Goal: Use online tool/utility: Utilize a website feature to perform a specific function

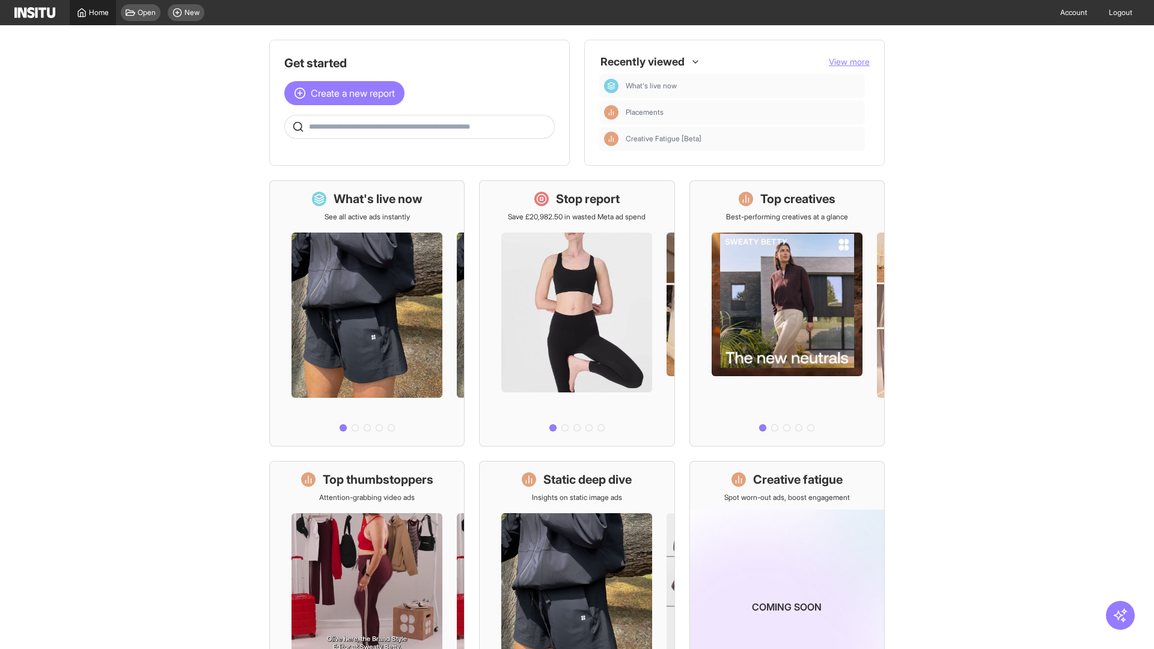
click at [93, 13] on span "Home" at bounding box center [99, 13] width 20 height 10
click at [347, 86] on span "Create a new report" at bounding box center [353, 93] width 84 height 14
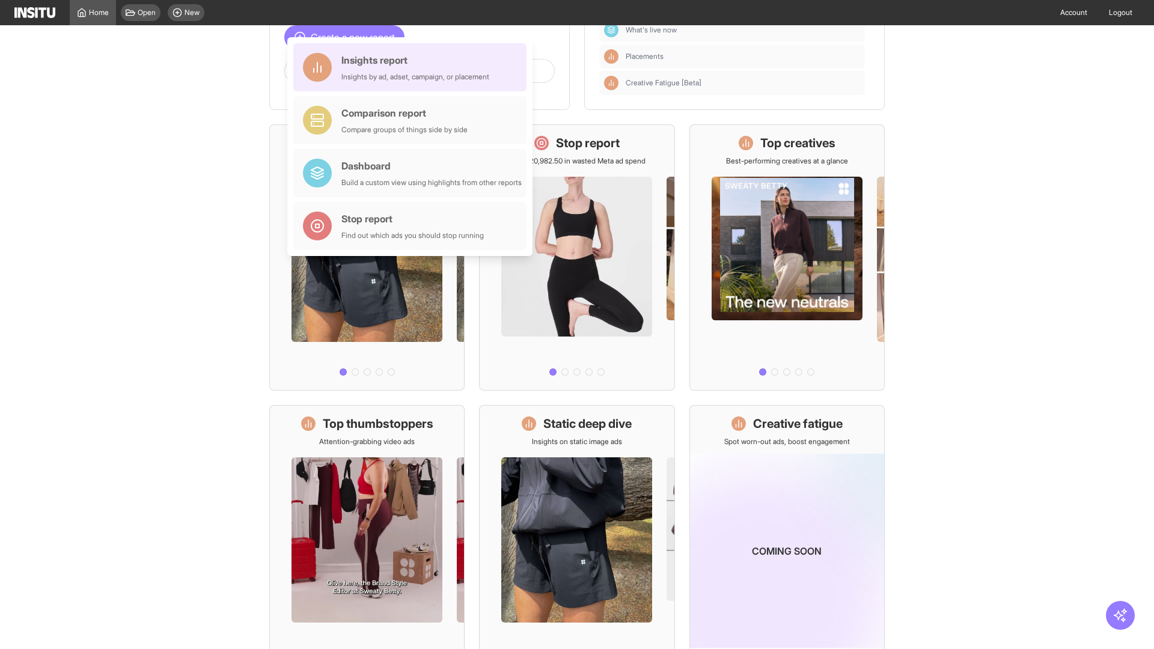
click at [413, 67] on div "Insights report Insights by ad, adset, campaign, or placement" at bounding box center [415, 67] width 148 height 29
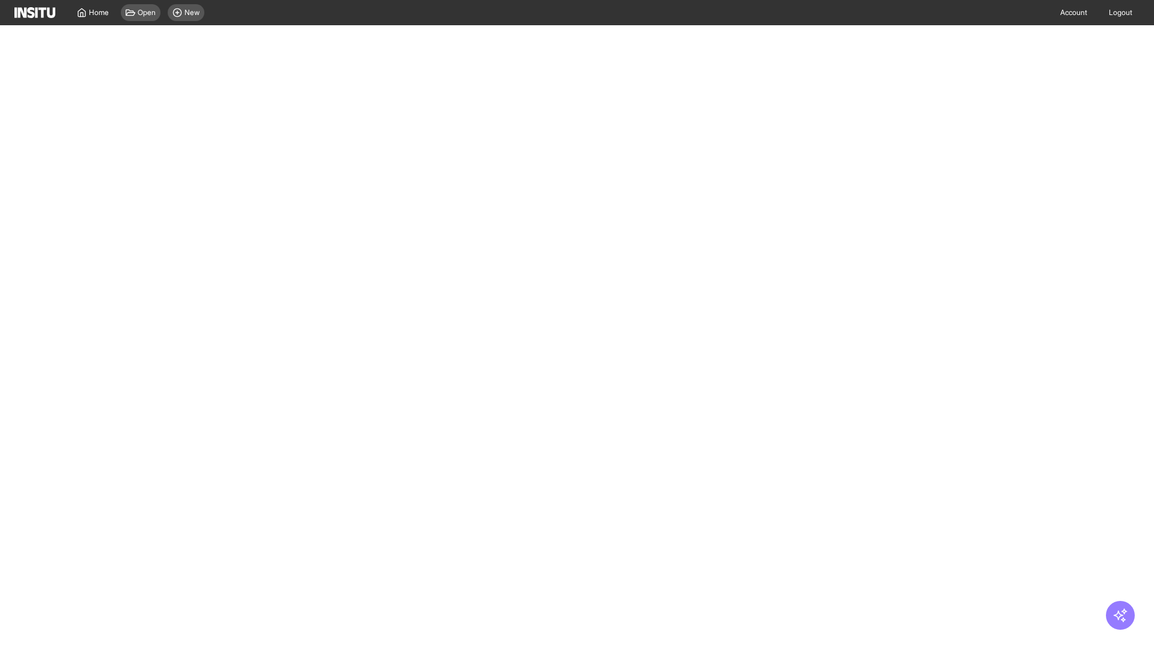
select select "**"
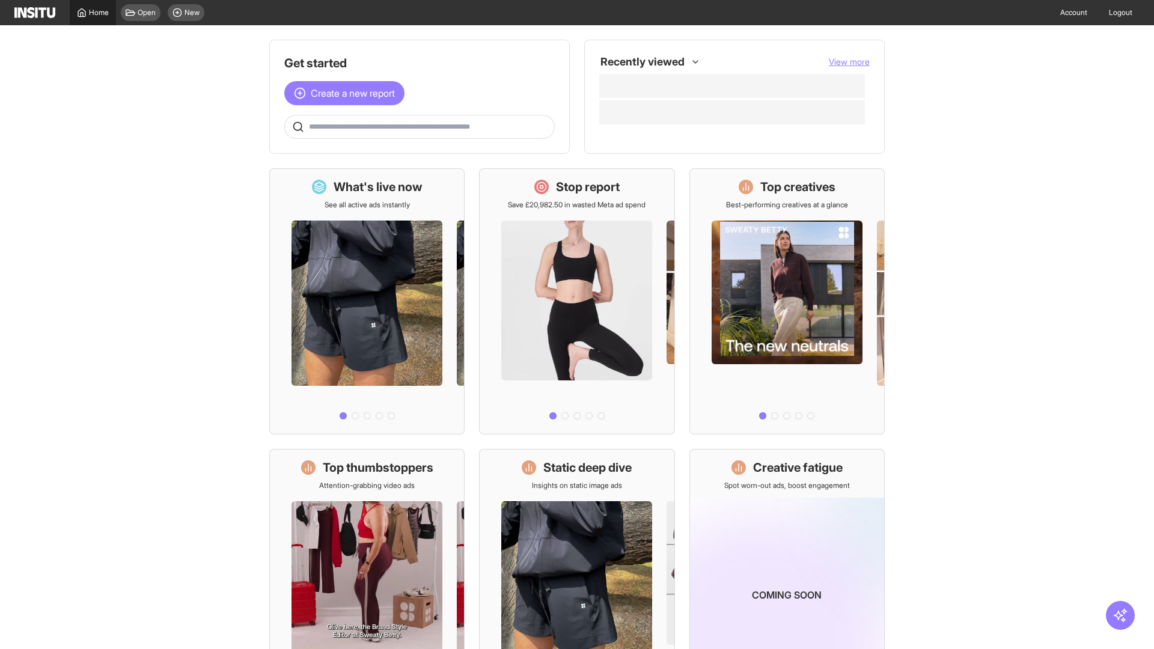
click at [93, 13] on span "Home" at bounding box center [99, 13] width 20 height 10
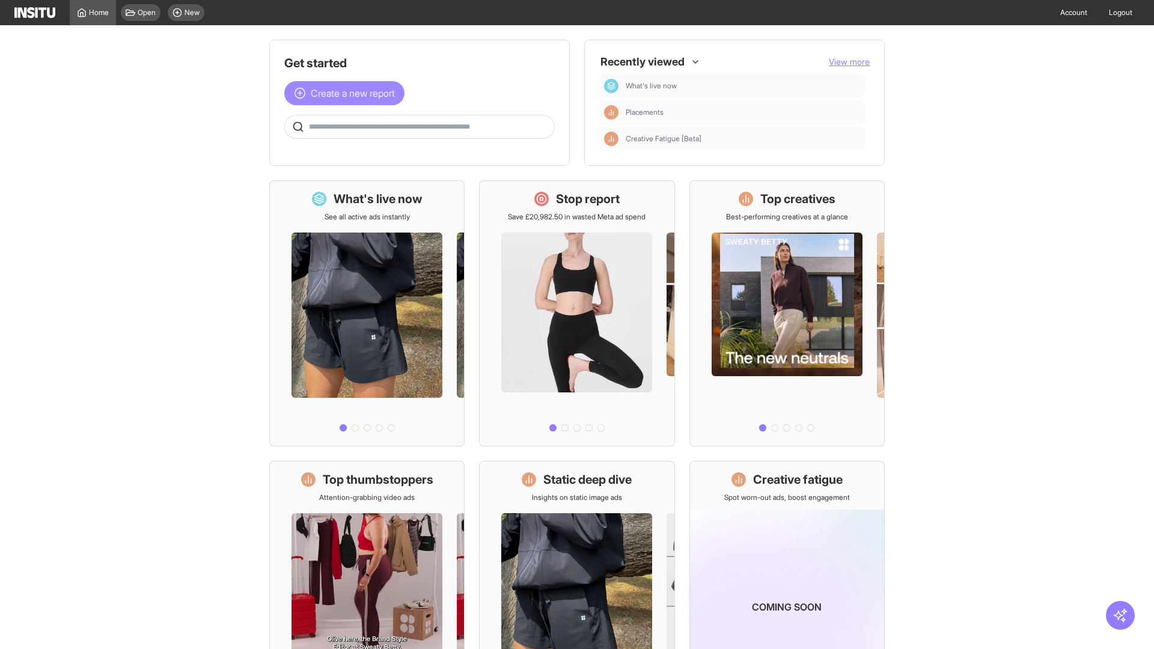
click at [347, 93] on span "Create a new report" at bounding box center [353, 93] width 84 height 14
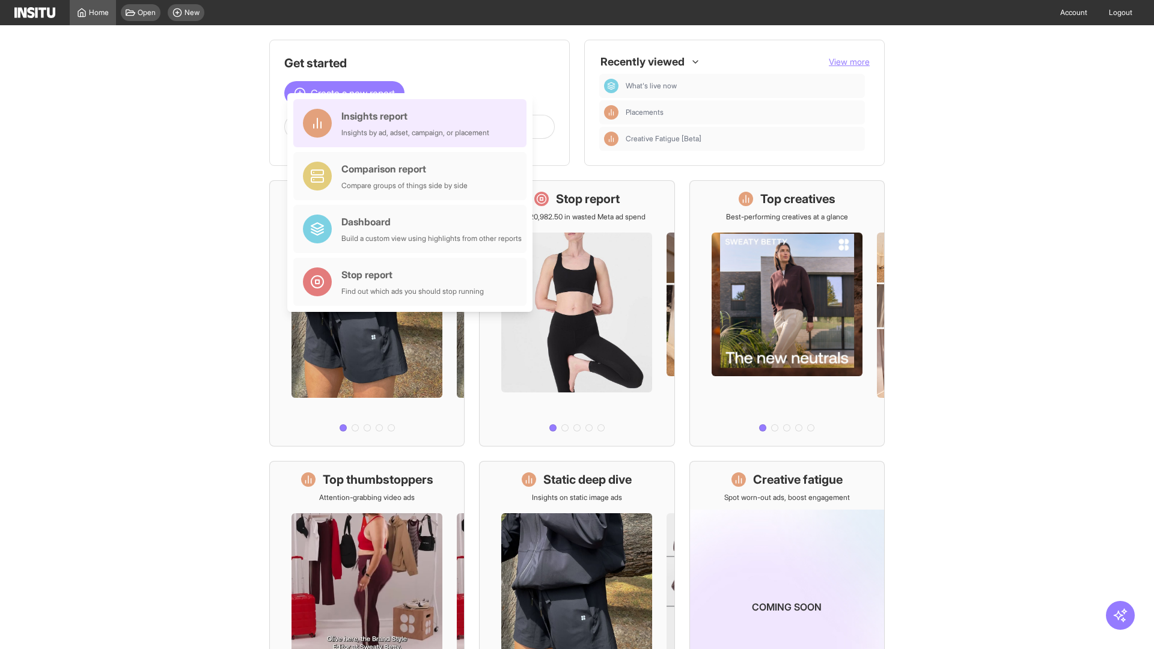
click at [413, 123] on div "Insights report Insights by ad, adset, campaign, or placement" at bounding box center [415, 123] width 148 height 29
